Goal: Transaction & Acquisition: Purchase product/service

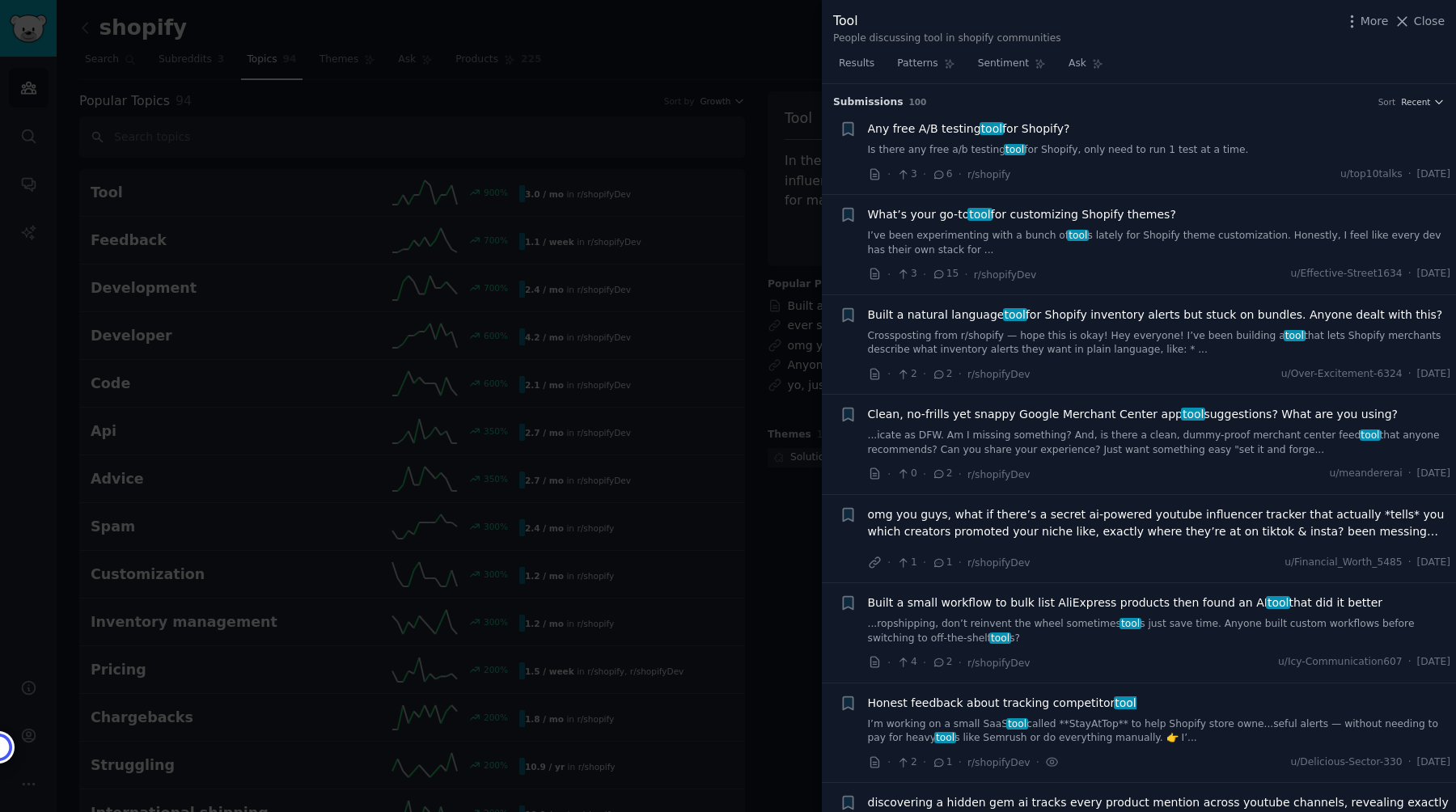
scroll to position [830, 0]
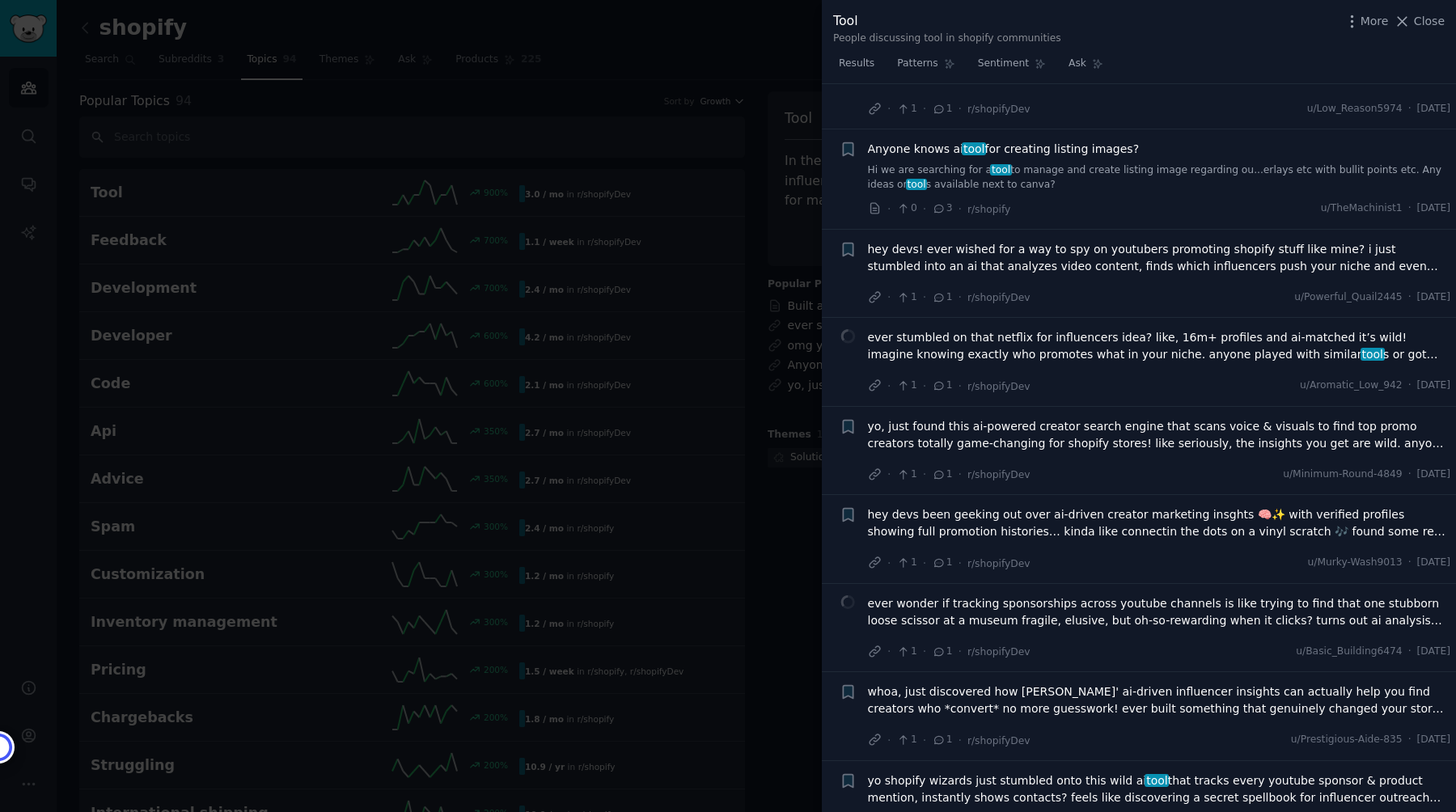
click at [246, 206] on div at bounding box center [728, 406] width 1456 height 812
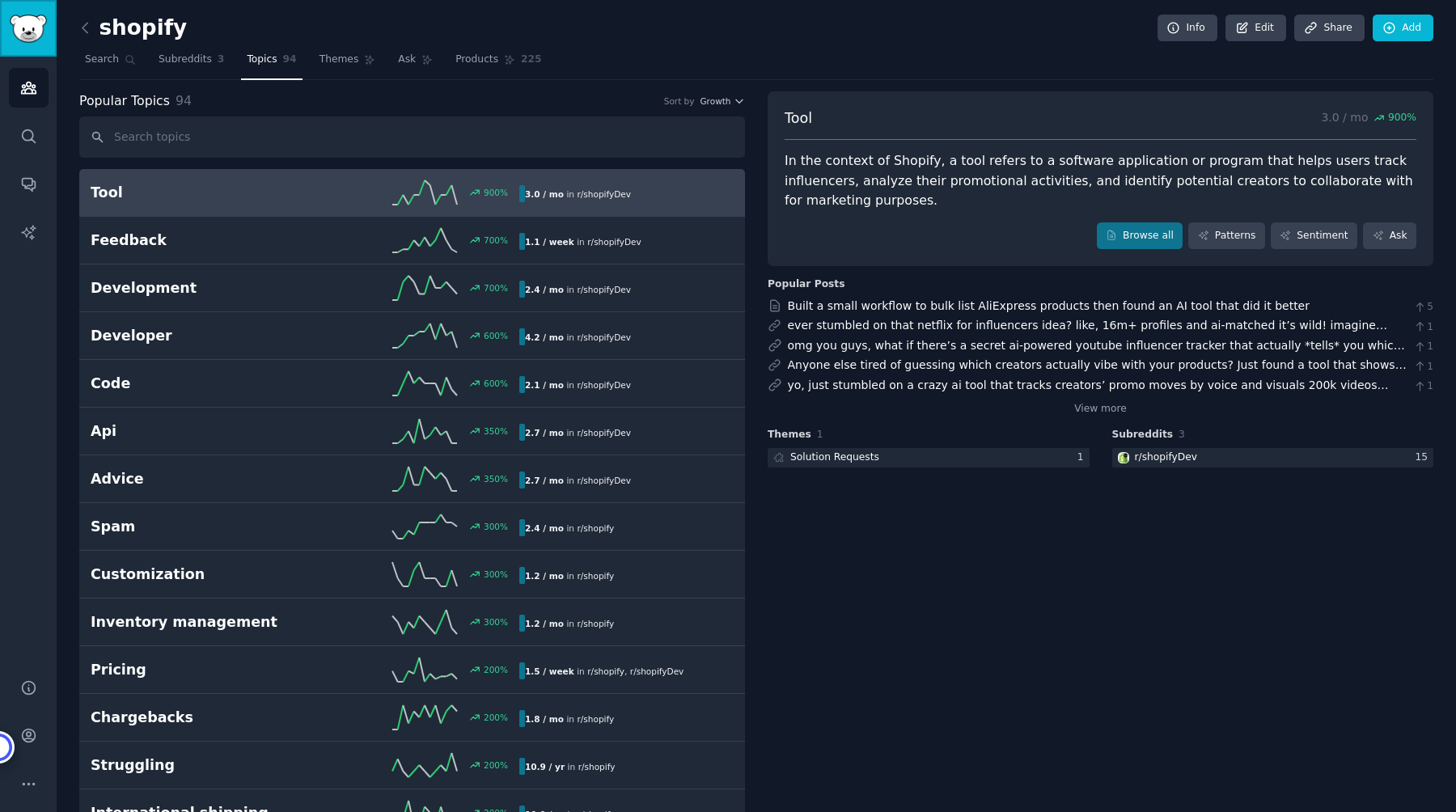
click at [21, 38] on img "Sidebar" at bounding box center [28, 29] width 37 height 28
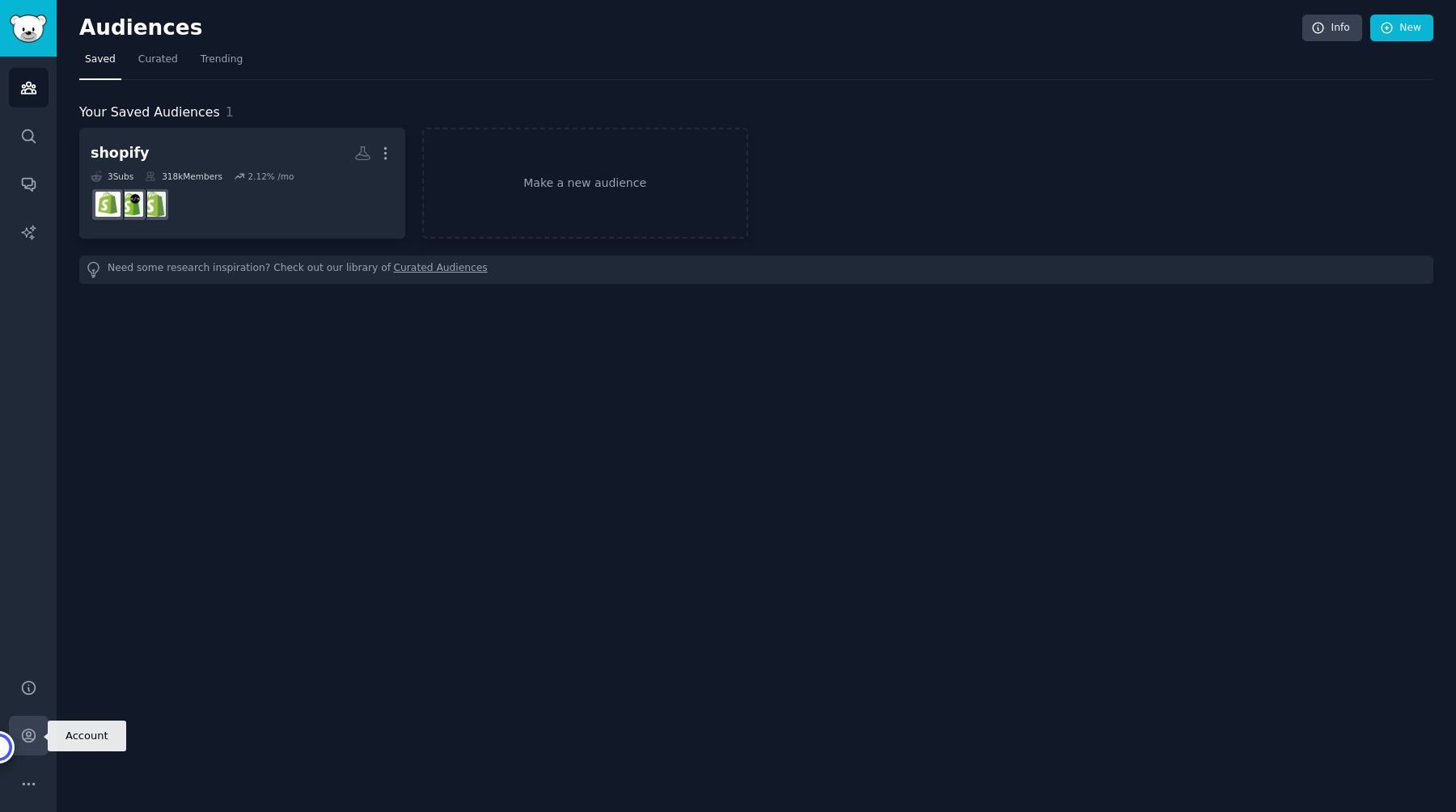
click at [35, 738] on icon "Sidebar" at bounding box center [28, 735] width 17 height 17
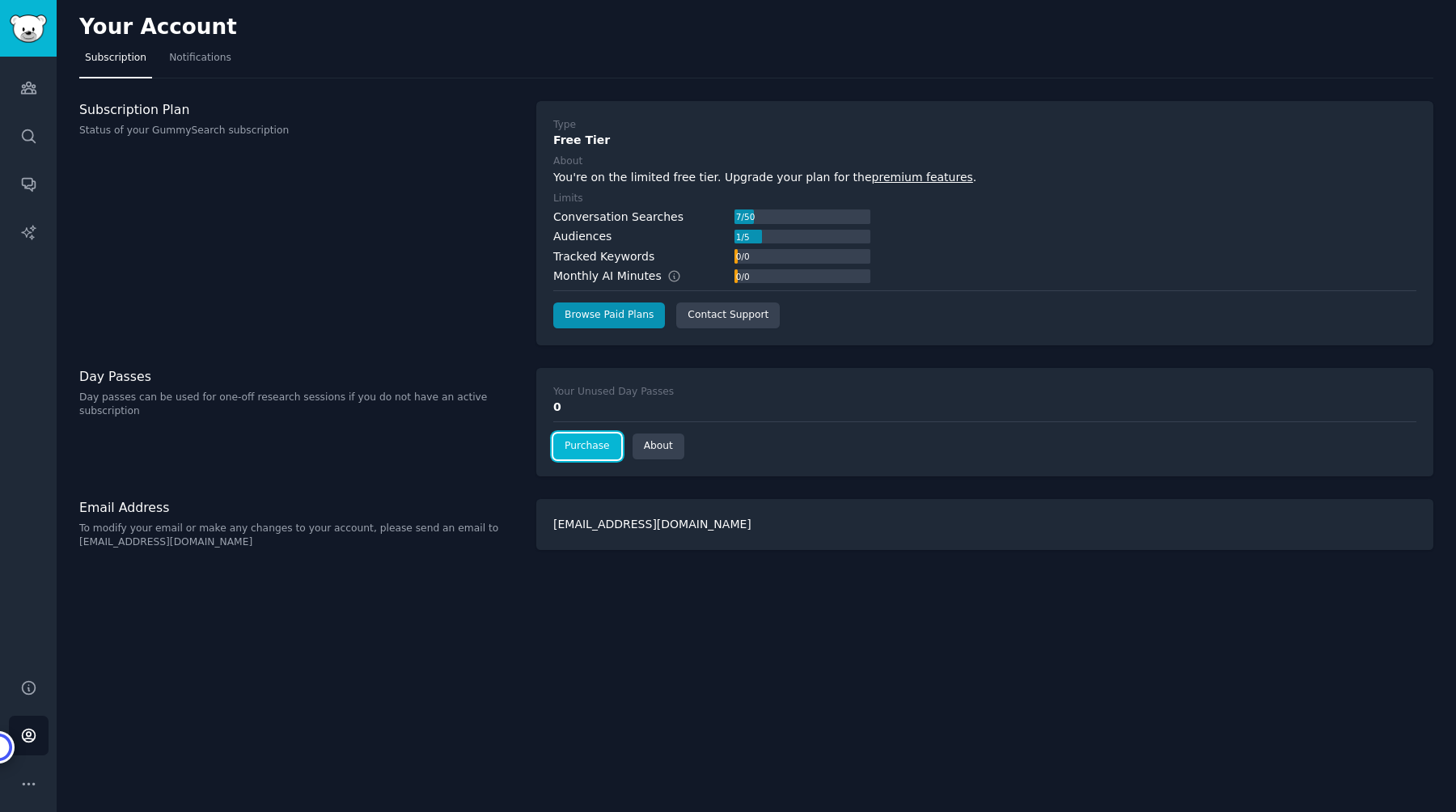
click at [574, 450] on link "Purchase" at bounding box center [587, 446] width 68 height 26
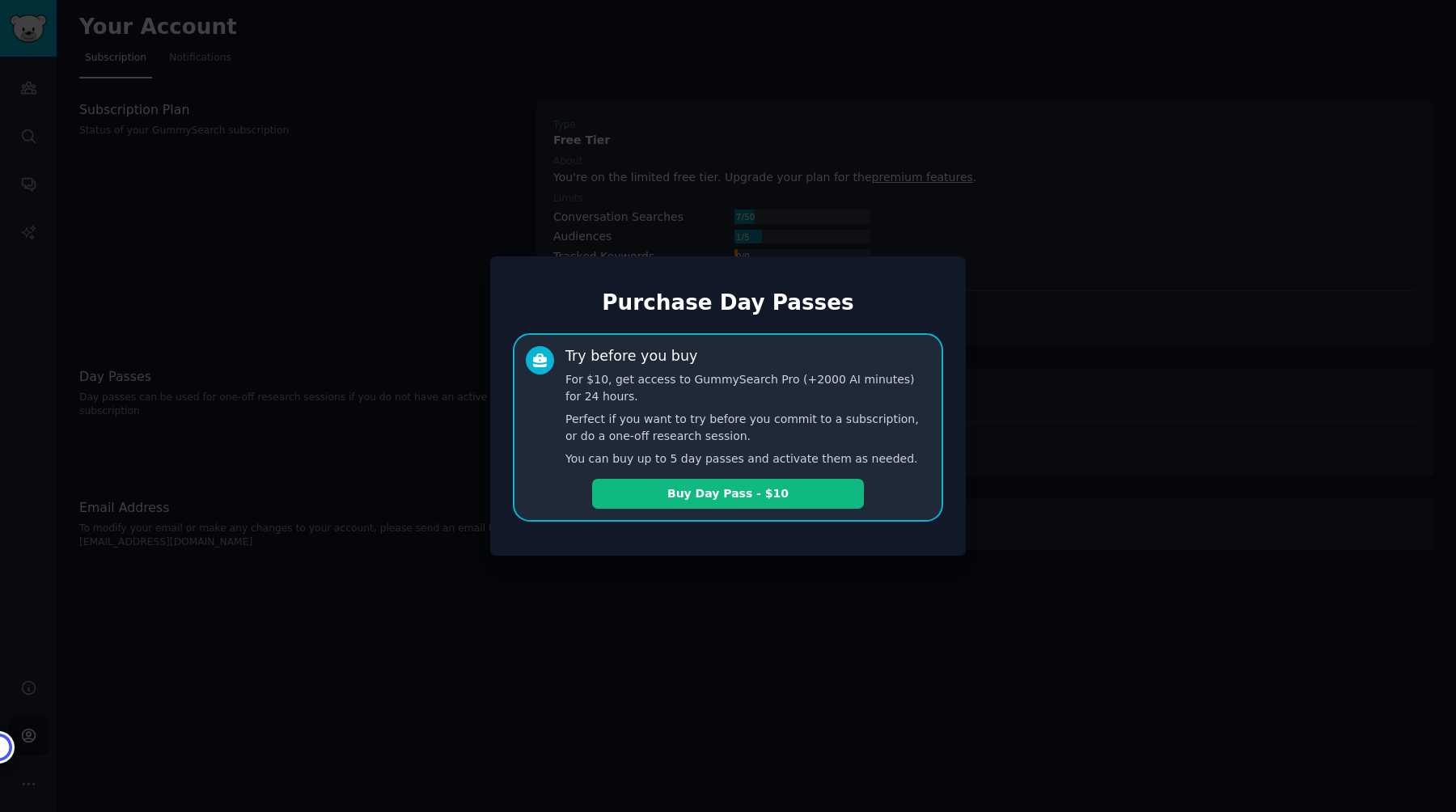
click at [1130, 577] on div at bounding box center [728, 406] width 1456 height 812
